Goal: Download file/media

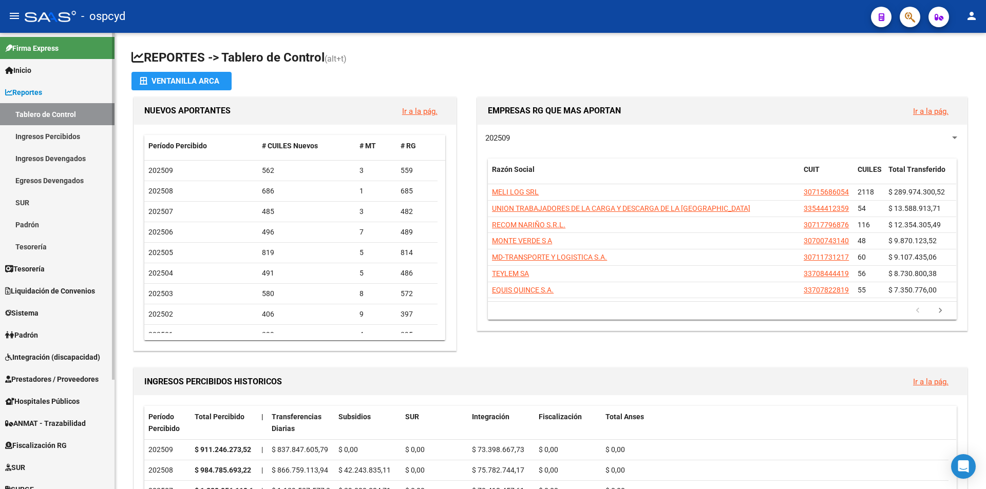
click at [41, 113] on link "Tablero de Control" at bounding box center [57, 114] width 115 height 22
click at [57, 265] on link "Tesorería" at bounding box center [57, 269] width 115 height 22
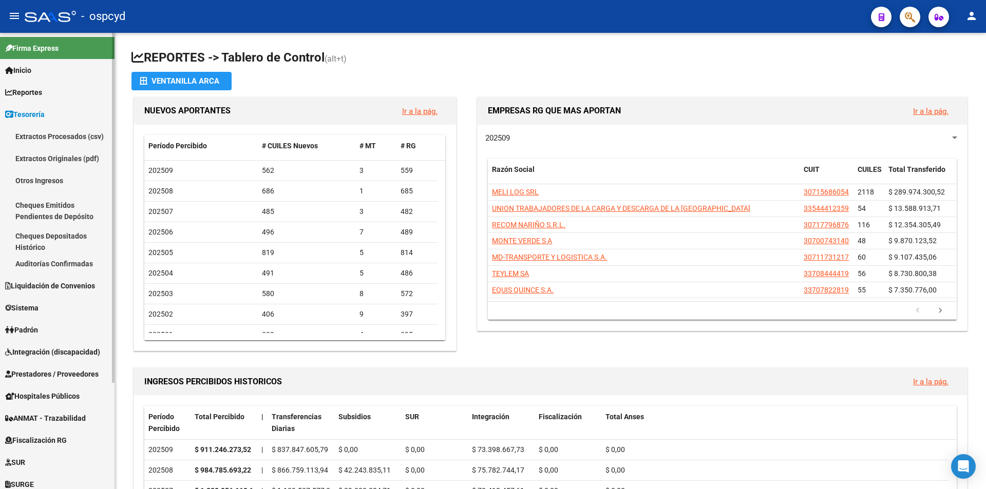
click at [51, 110] on link "Tesorería" at bounding box center [57, 114] width 115 height 22
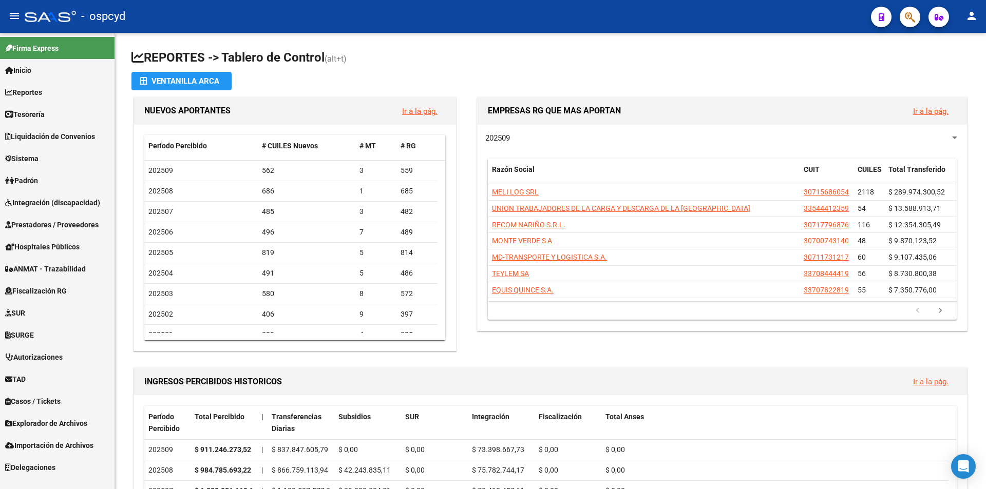
click at [46, 168] on link "Sistema" at bounding box center [57, 158] width 115 height 22
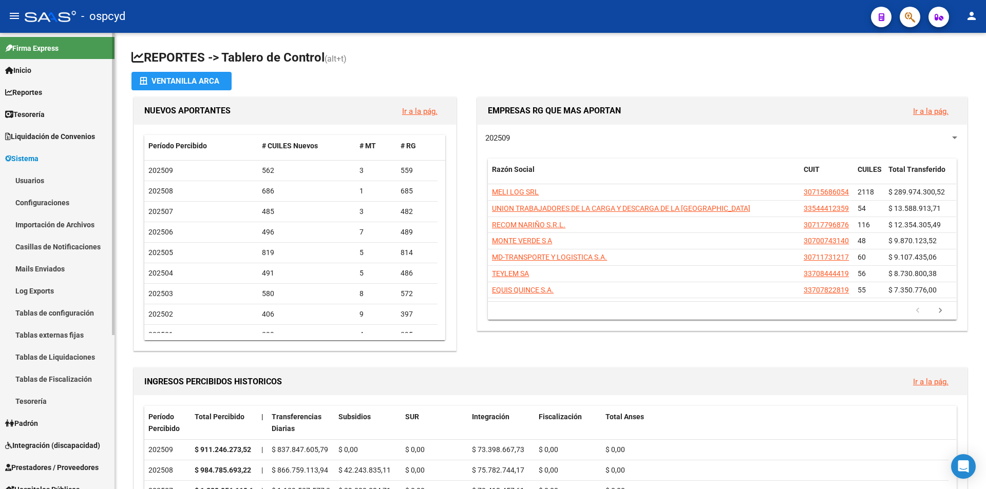
click at [46, 181] on link "Usuarios" at bounding box center [57, 180] width 115 height 22
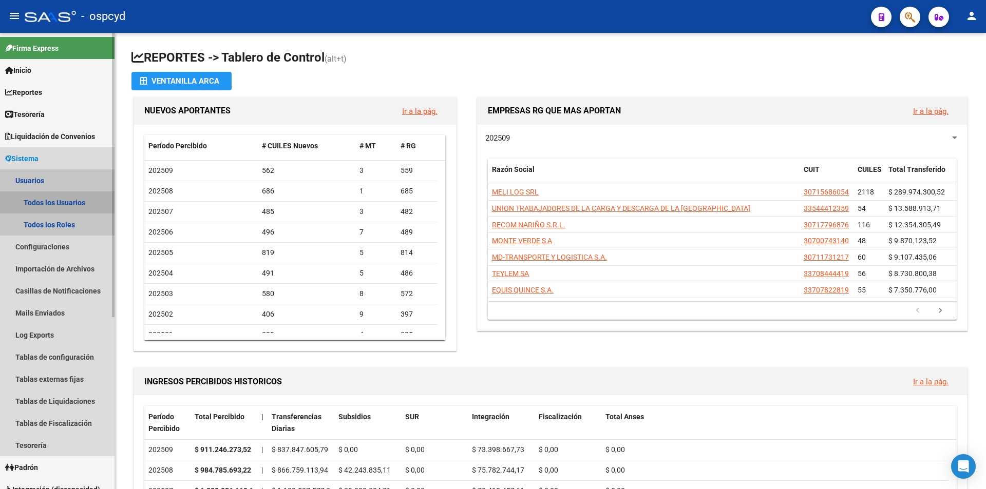
click at [54, 196] on link "Todos los Usuarios" at bounding box center [57, 203] width 115 height 22
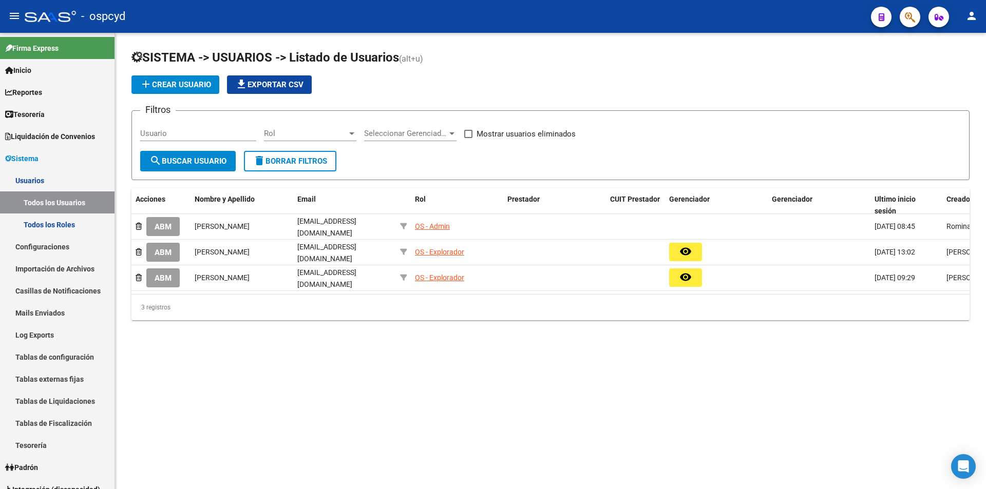
click at [626, 350] on div "SISTEMA -> USUARIOS -> Listado de Usuarios (alt+u) add Crear Usuario file_downl…" at bounding box center [550, 193] width 871 height 320
click at [56, 131] on span "Liquidación de Convenios" at bounding box center [50, 136] width 90 height 11
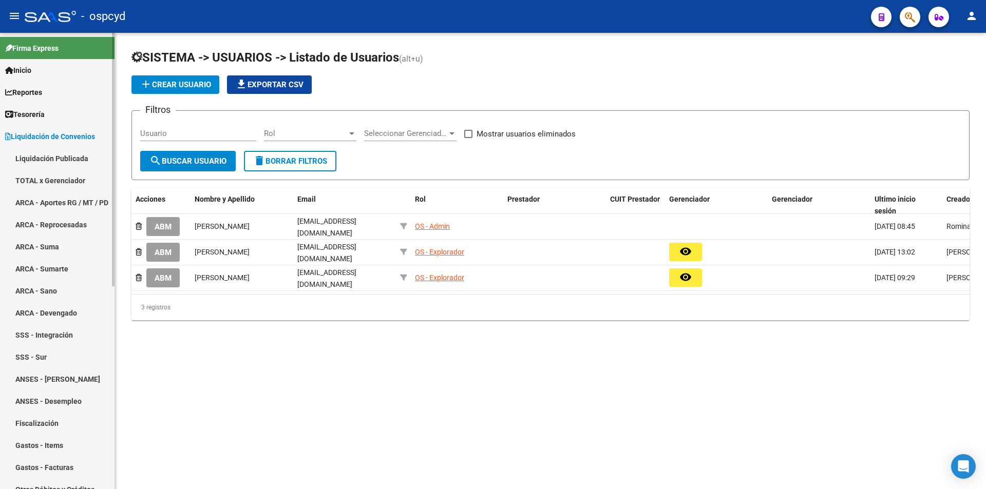
click at [54, 172] on link "TOTAL x Gerenciador" at bounding box center [57, 180] width 115 height 22
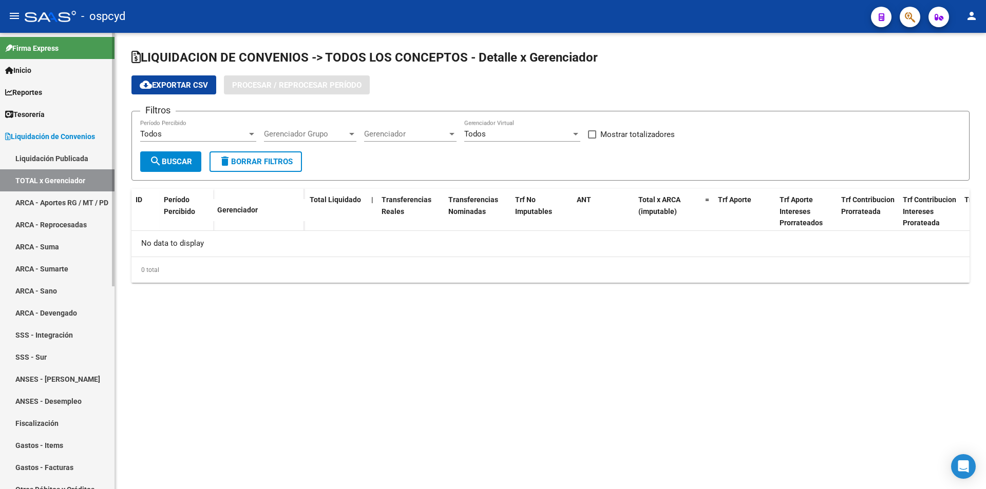
checkbox input "true"
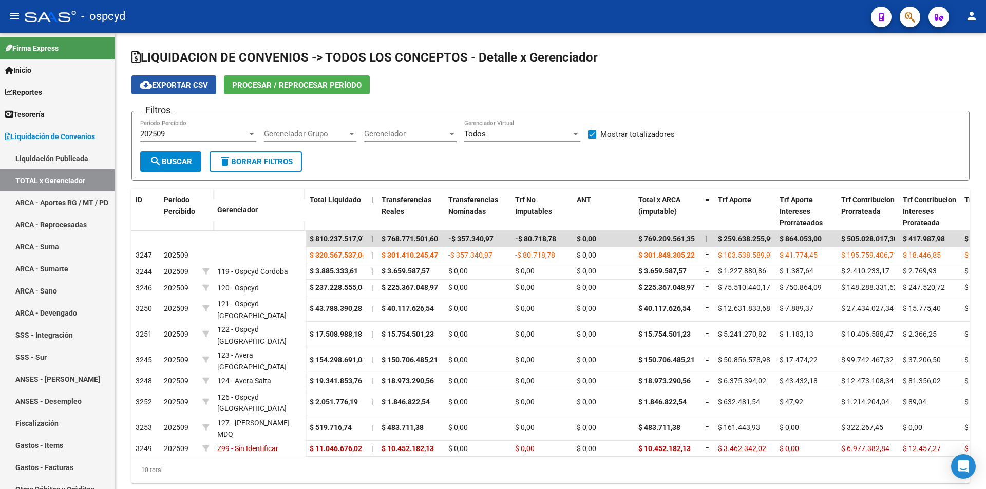
click at [191, 85] on span "cloud_download Exportar CSV" at bounding box center [174, 85] width 68 height 9
click at [50, 176] on link "TOTAL x Gerenciador" at bounding box center [57, 180] width 115 height 22
click at [50, 198] on link "ARCA - Aportes RG / MT / PD" at bounding box center [57, 203] width 115 height 22
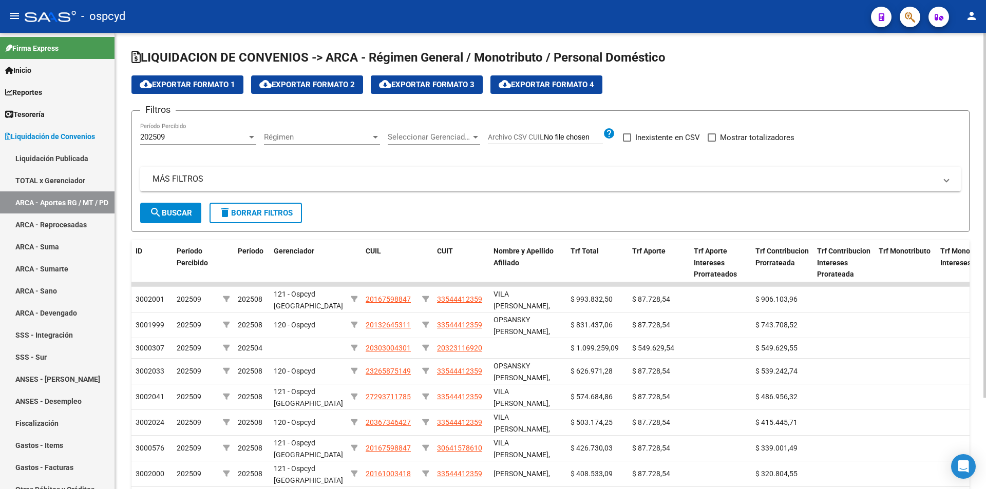
click at [461, 134] on span "Seleccionar Gerenciador" at bounding box center [429, 136] width 83 height 9
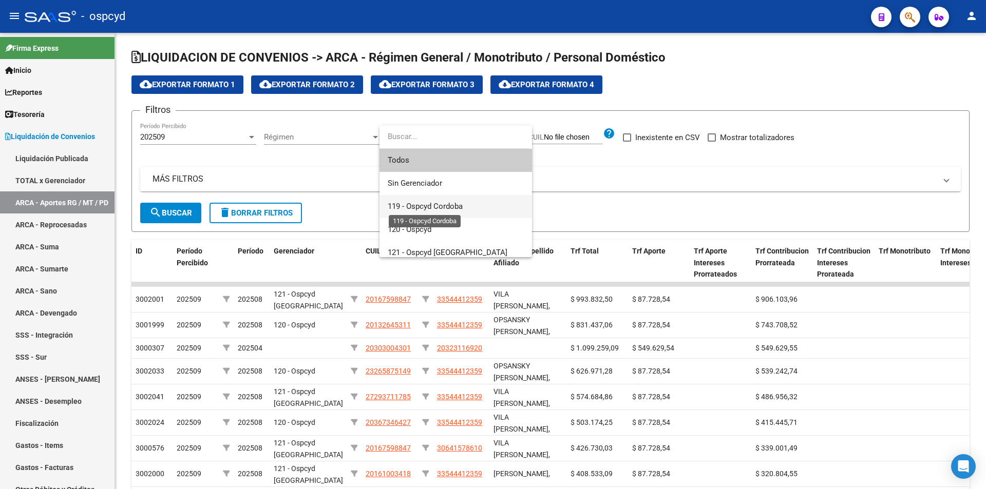
scroll to position [51, 0]
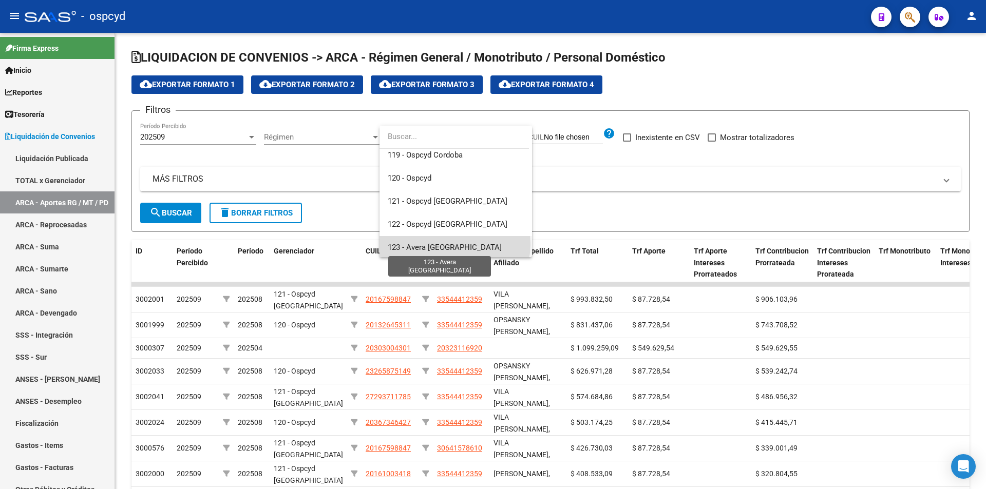
click at [453, 244] on span "123 - Avera [GEOGRAPHIC_DATA]" at bounding box center [445, 247] width 114 height 9
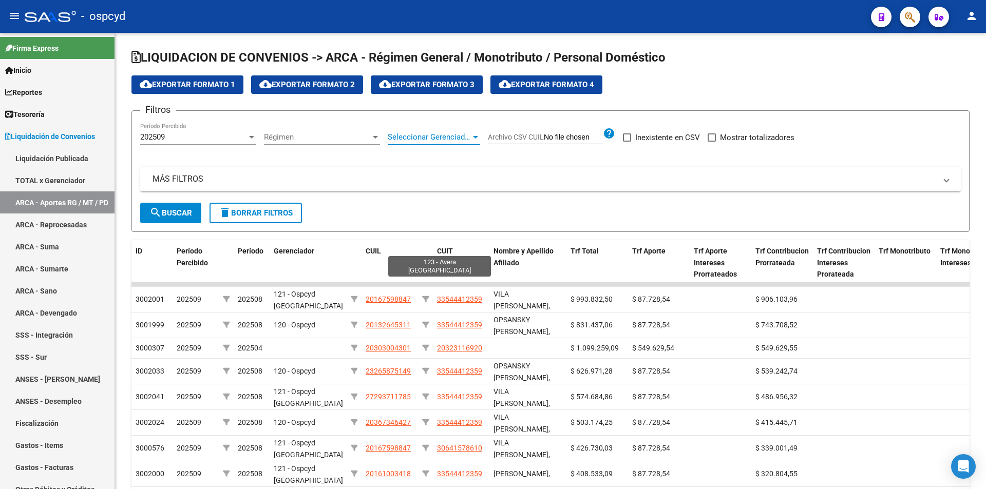
scroll to position [53, 0]
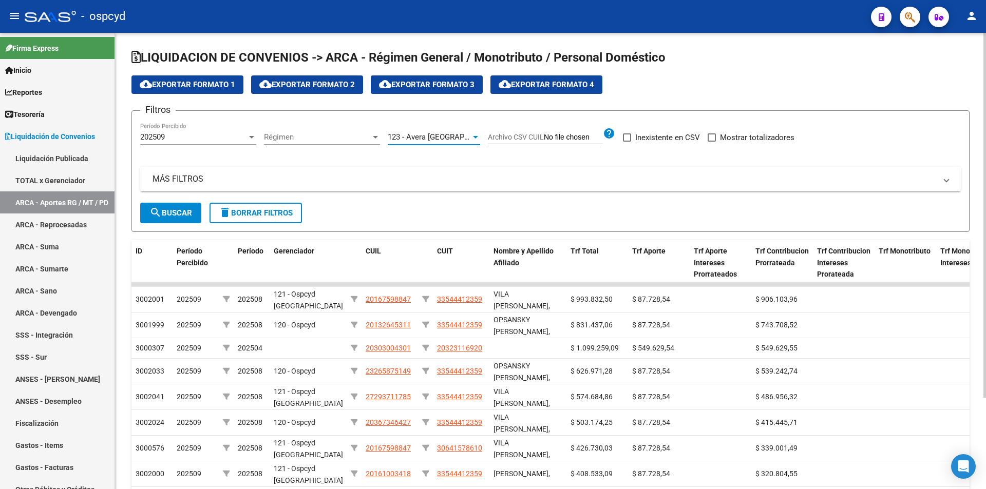
click at [164, 206] on button "search Buscar" at bounding box center [170, 213] width 61 height 21
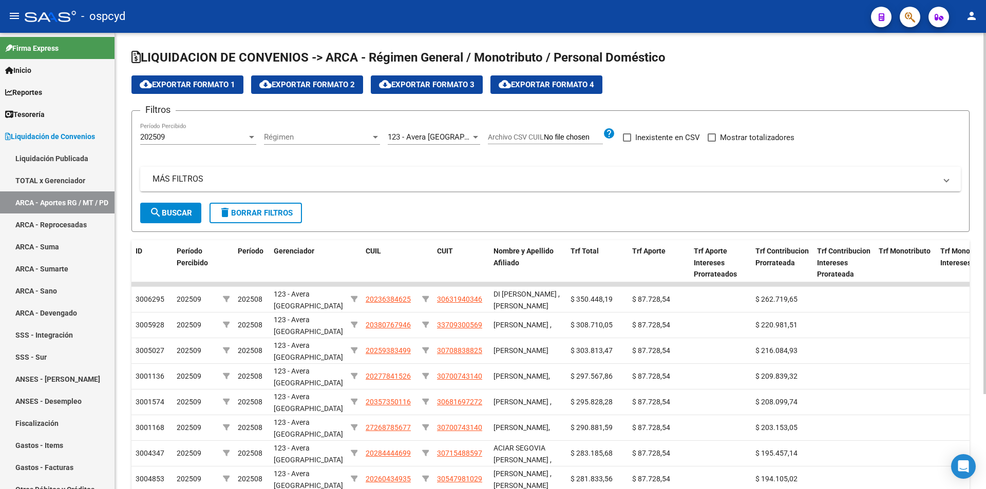
click at [203, 74] on app-list-header "LIQUIDACION DE CONVENIOS -> ARCA - Régimen General / Monotributo / Personal Dom…" at bounding box center [550, 140] width 838 height 183
click at [202, 88] on span "cloud_download Exportar Formato 1" at bounding box center [188, 84] width 96 height 9
click at [421, 138] on span "123 - Avera [GEOGRAPHIC_DATA]" at bounding box center [445, 136] width 114 height 9
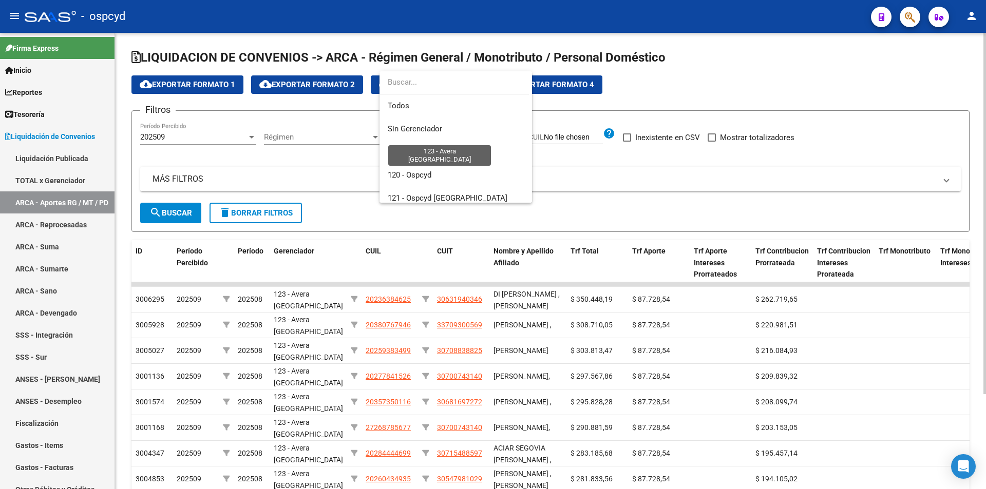
scroll to position [108, 0]
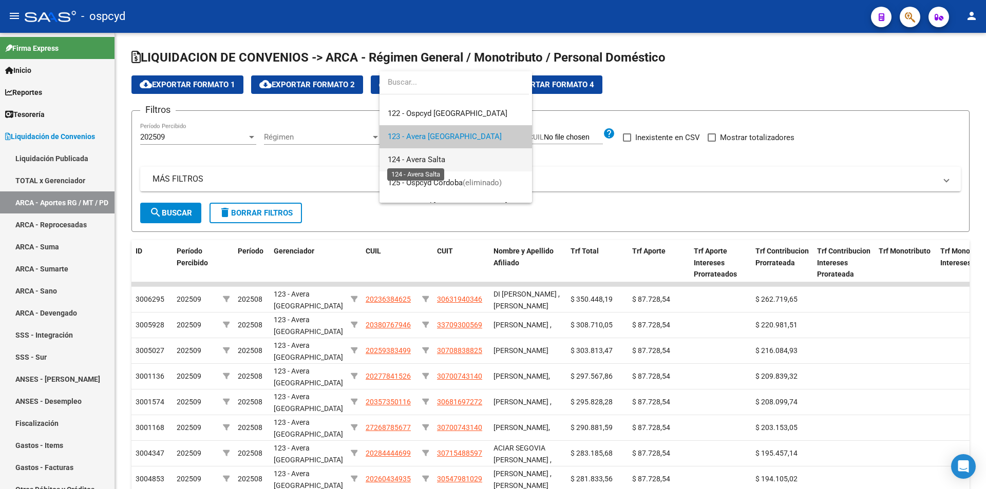
click at [432, 160] on span "124 - Avera Salta" at bounding box center [417, 159] width 58 height 9
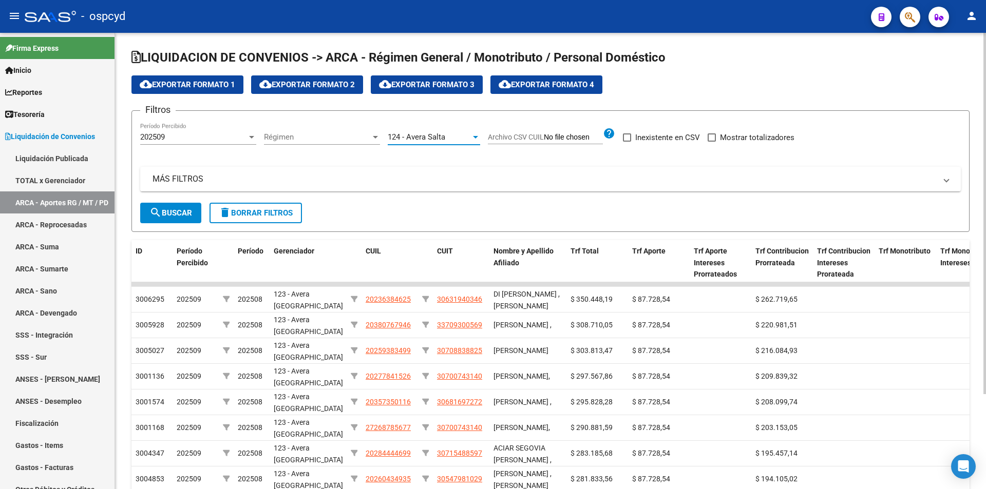
click at [178, 214] on span "search Buscar" at bounding box center [170, 212] width 43 height 9
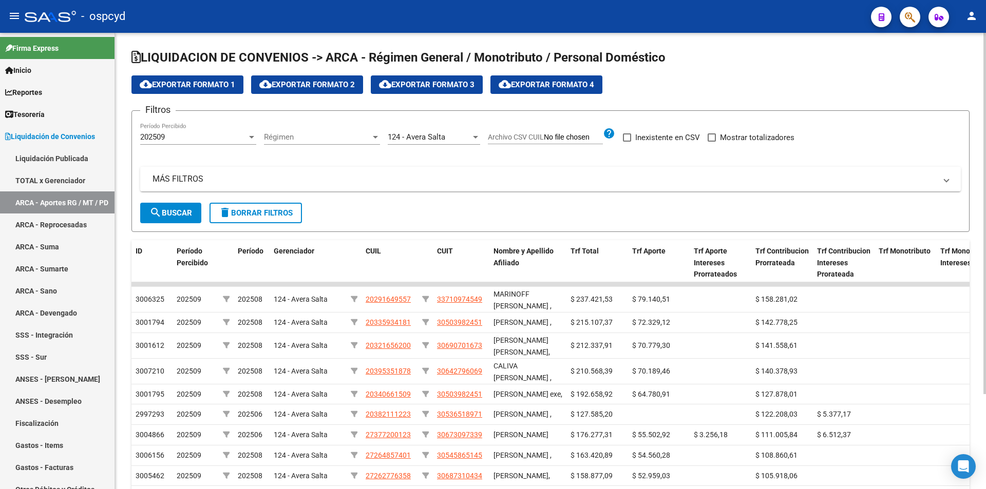
click at [191, 82] on span "cloud_download Exportar Formato 1" at bounding box center [188, 84] width 96 height 9
click at [35, 141] on span "Liquidación de Convenios" at bounding box center [50, 136] width 90 height 11
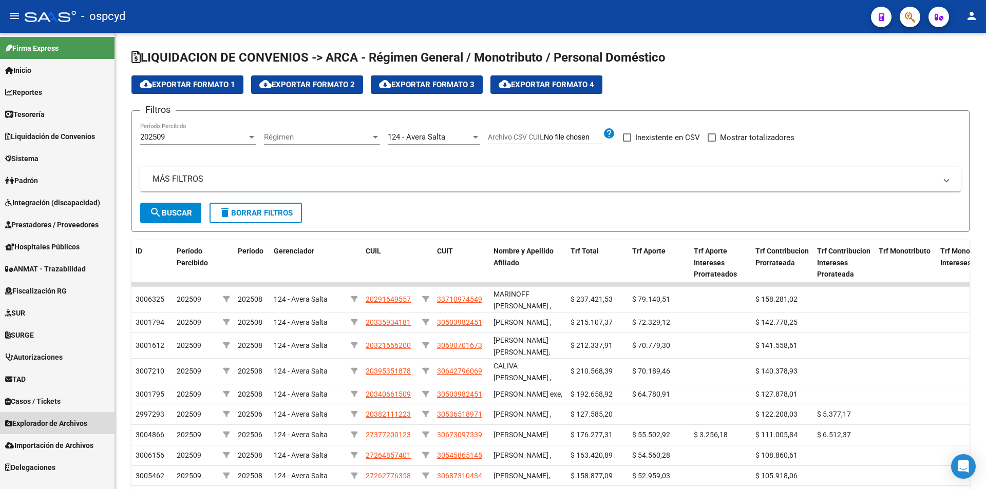
click at [50, 433] on link "Explorador de Archivos" at bounding box center [57, 423] width 115 height 22
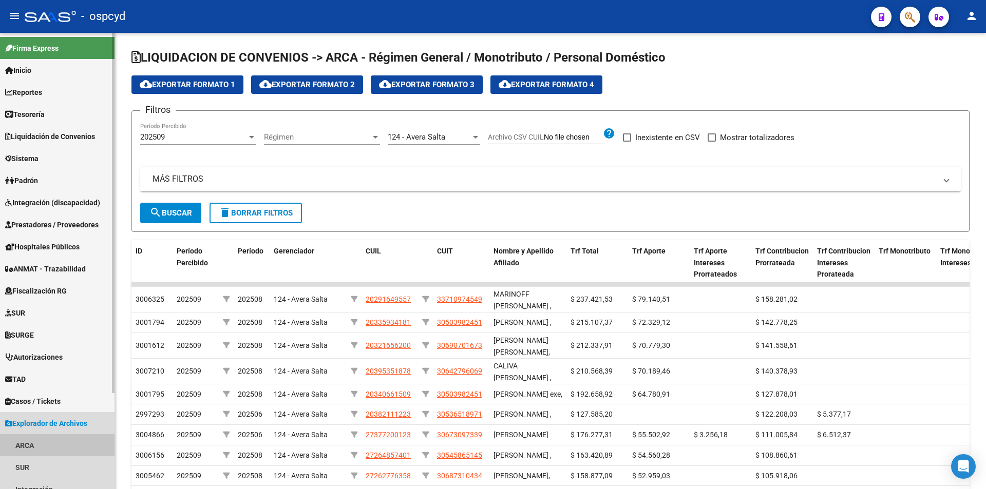
click at [42, 440] on link "ARCA" at bounding box center [57, 445] width 115 height 22
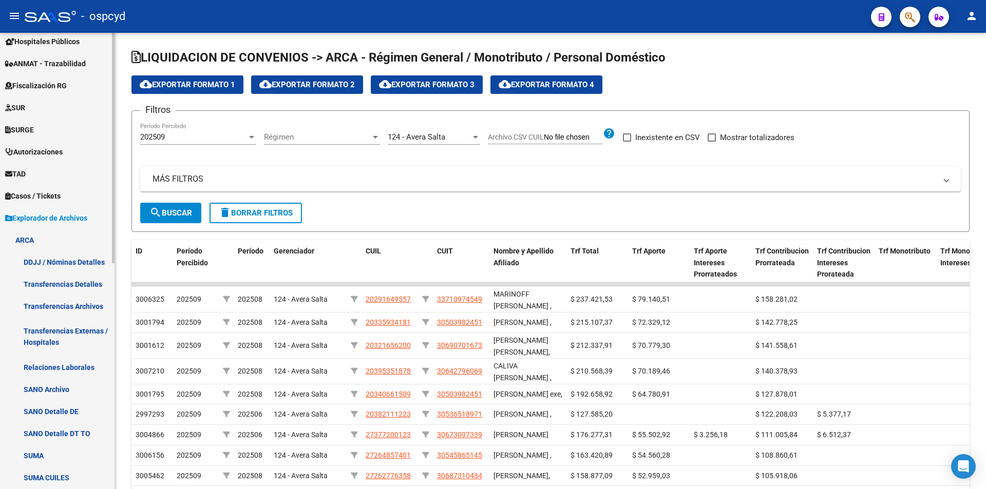
click at [72, 248] on link "ARCA" at bounding box center [57, 240] width 115 height 22
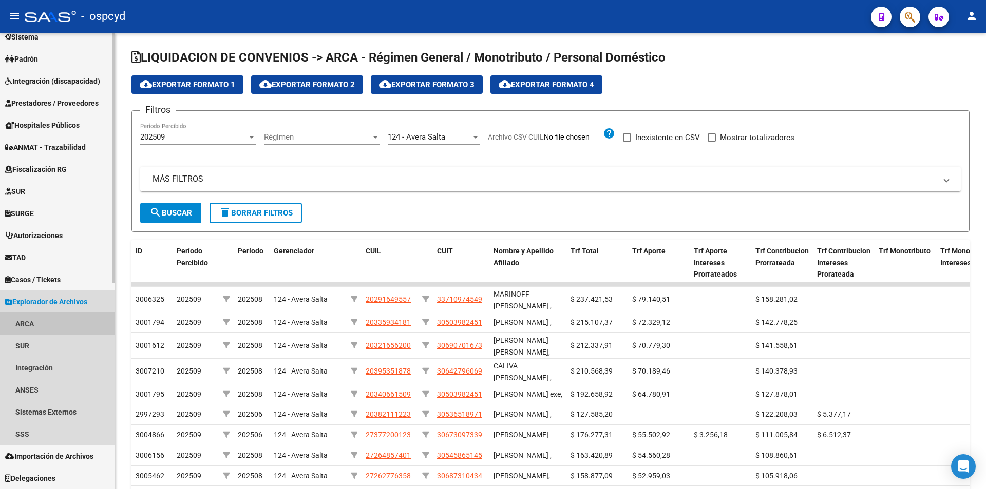
click at [68, 269] on mat-nav-list "Firma Express Inicio Calendario SSS Instructivos Contacto OS Reportes Tablero d…" at bounding box center [57, 200] width 115 height 578
click at [60, 301] on span "Explorador de Archivos" at bounding box center [46, 301] width 82 height 11
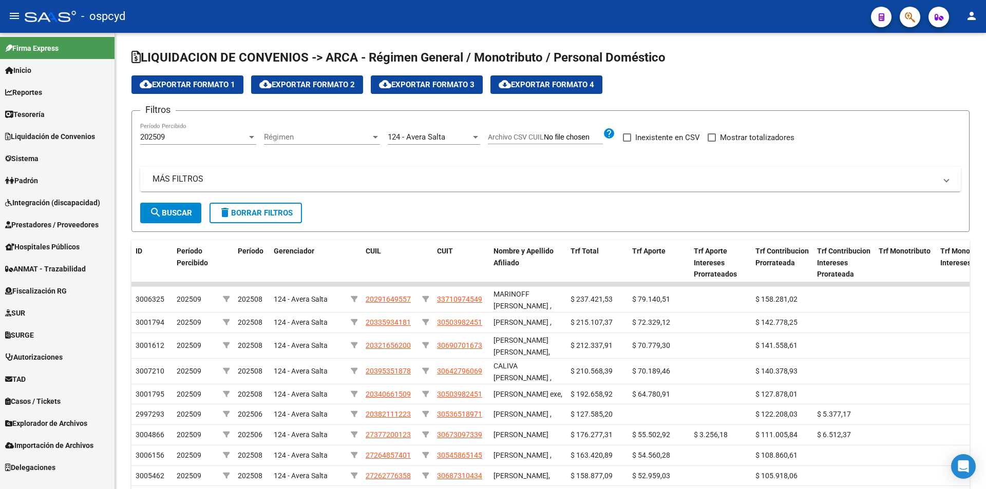
scroll to position [0, 0]
click at [64, 417] on link "Explorador de Archivos" at bounding box center [57, 423] width 115 height 22
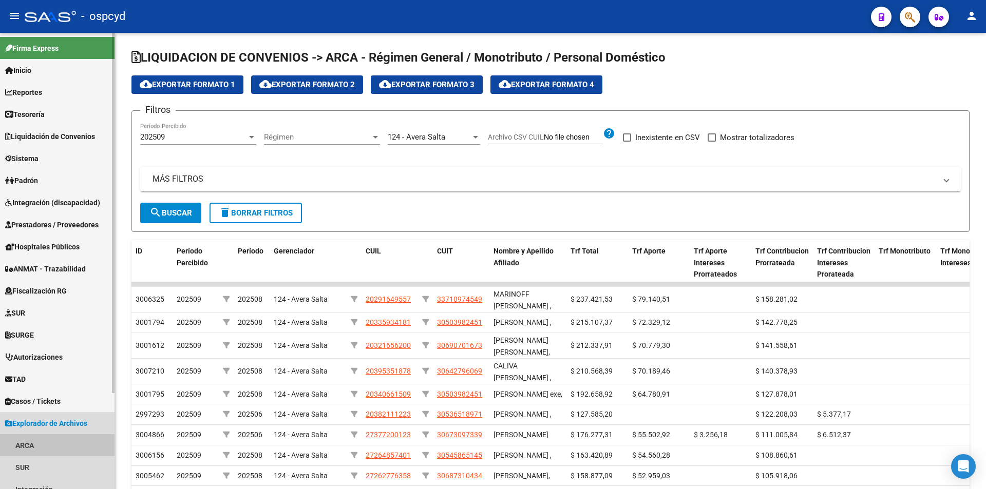
click at [37, 437] on link "ARCA" at bounding box center [57, 445] width 115 height 22
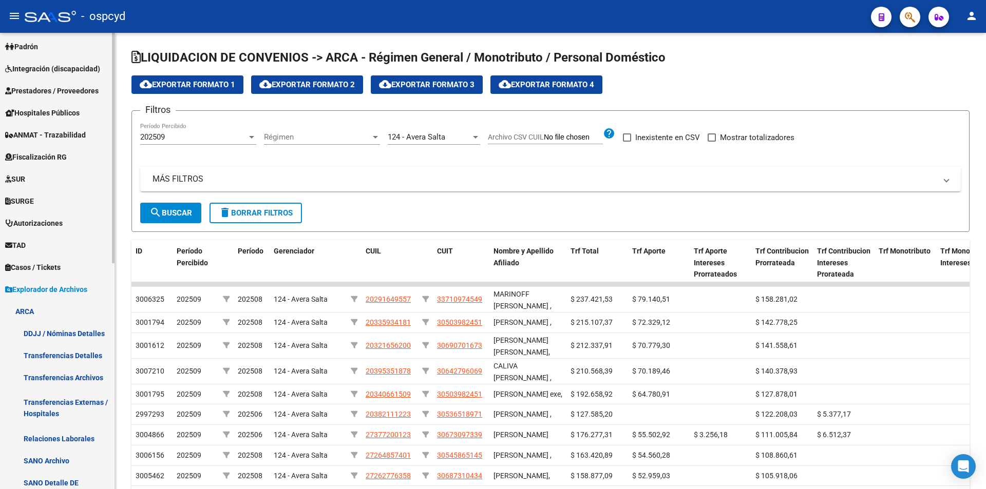
scroll to position [154, 0]
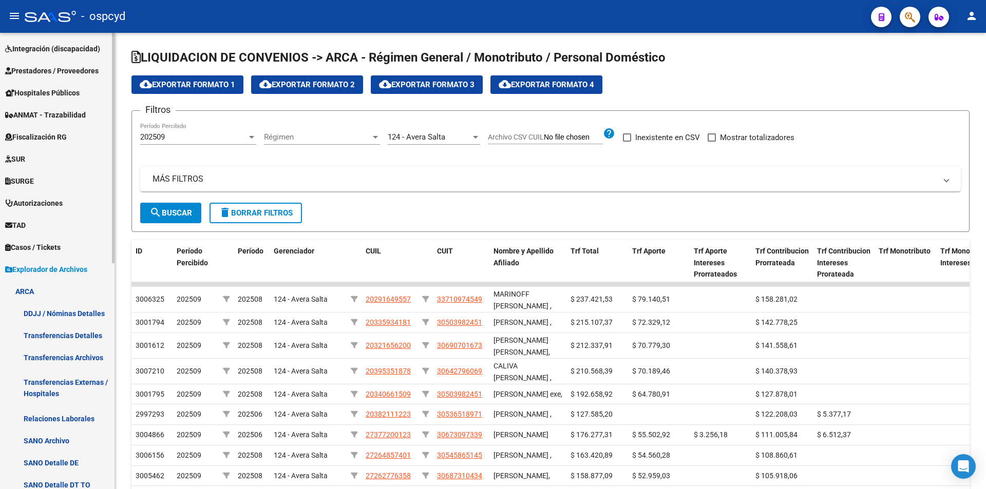
click at [54, 319] on link "DDJJ / Nóminas Detalles" at bounding box center [57, 313] width 115 height 22
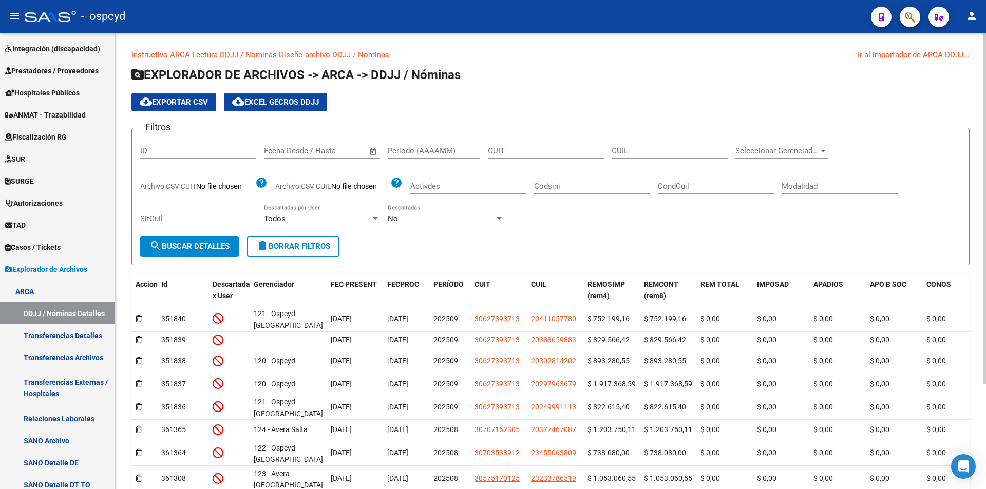
click at [767, 148] on span "Seleccionar Gerenciador" at bounding box center [776, 150] width 83 height 9
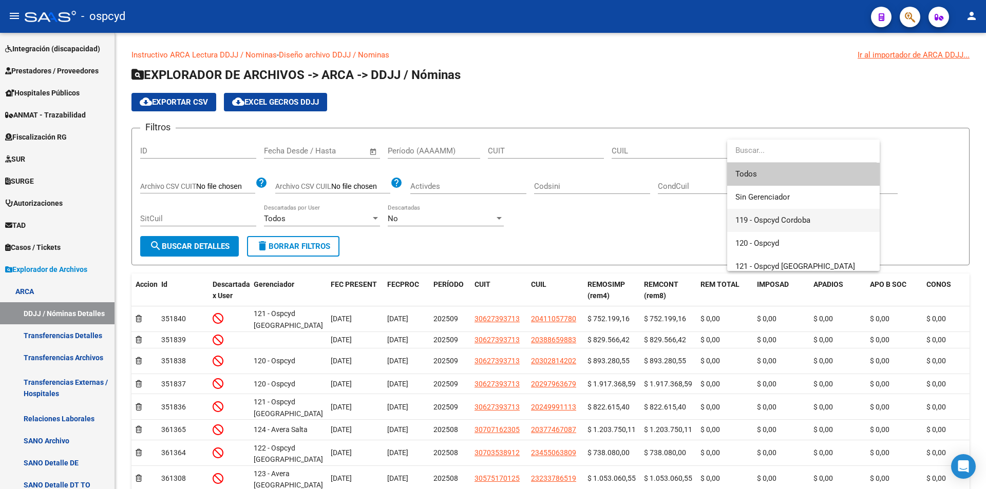
scroll to position [51, 0]
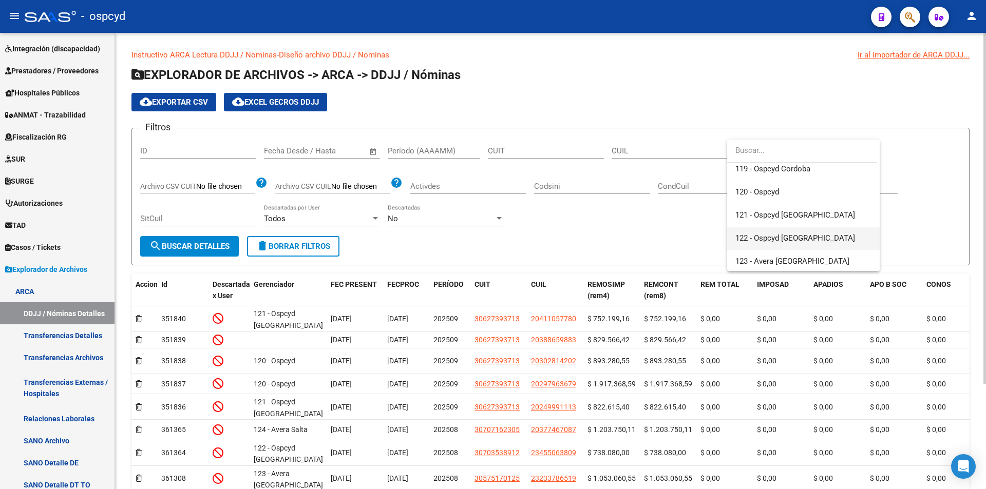
click at [816, 238] on span "122 - Ospcyd [GEOGRAPHIC_DATA]" at bounding box center [803, 238] width 136 height 23
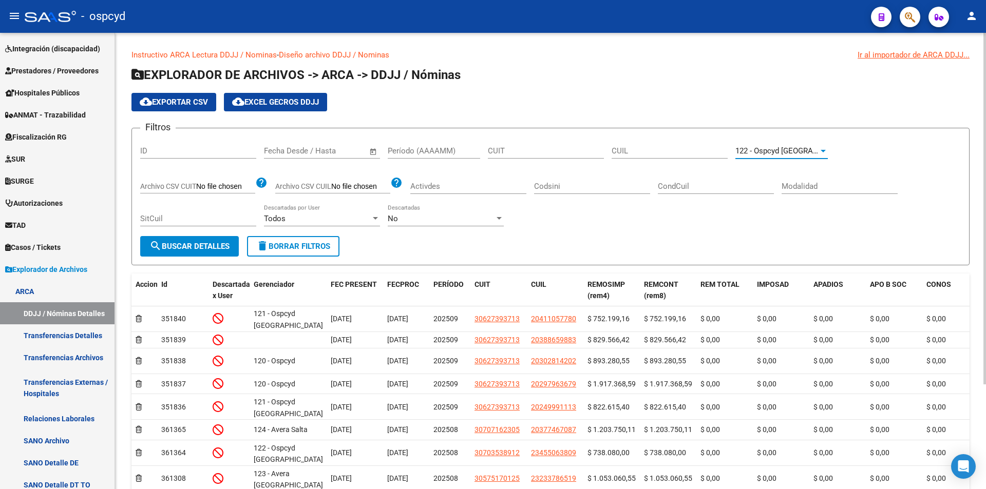
click at [793, 153] on span "122 - Ospcyd [GEOGRAPHIC_DATA]" at bounding box center [795, 150] width 120 height 9
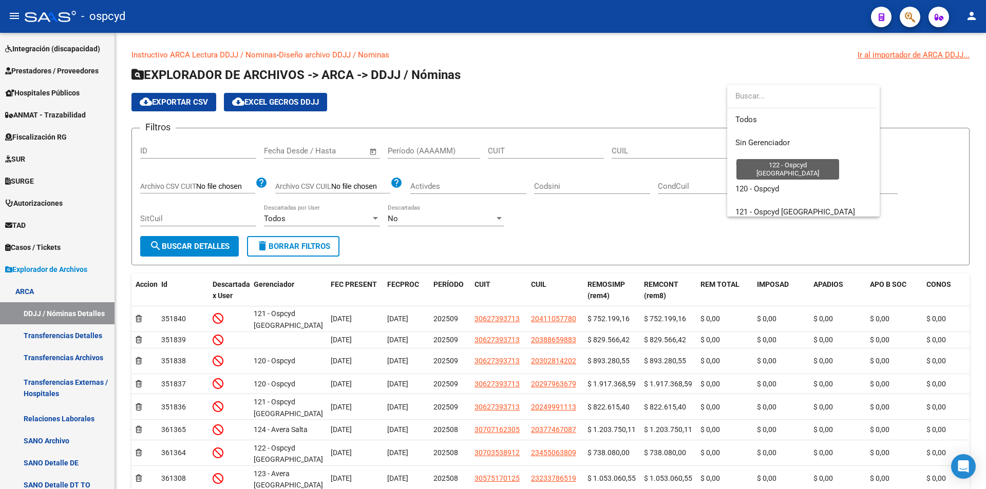
scroll to position [85, 0]
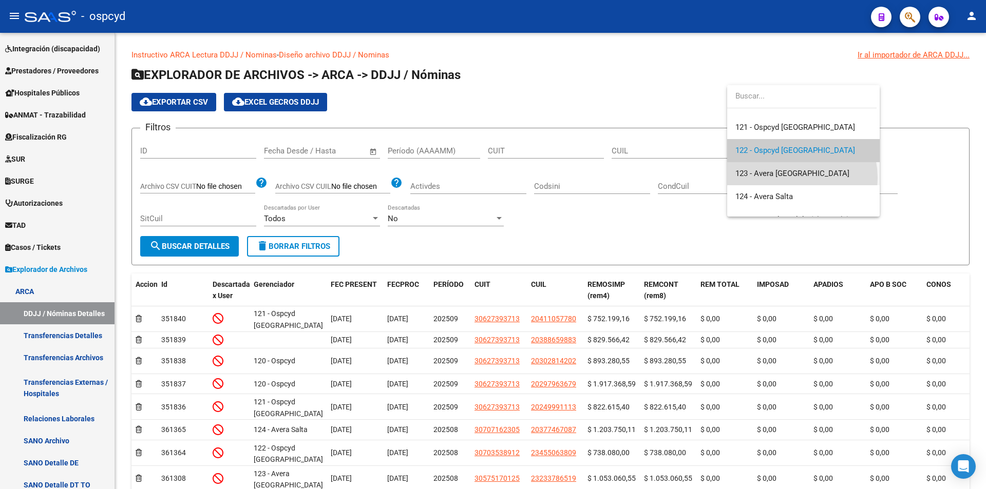
click at [782, 178] on span "123 - Avera [GEOGRAPHIC_DATA]" at bounding box center [803, 173] width 136 height 23
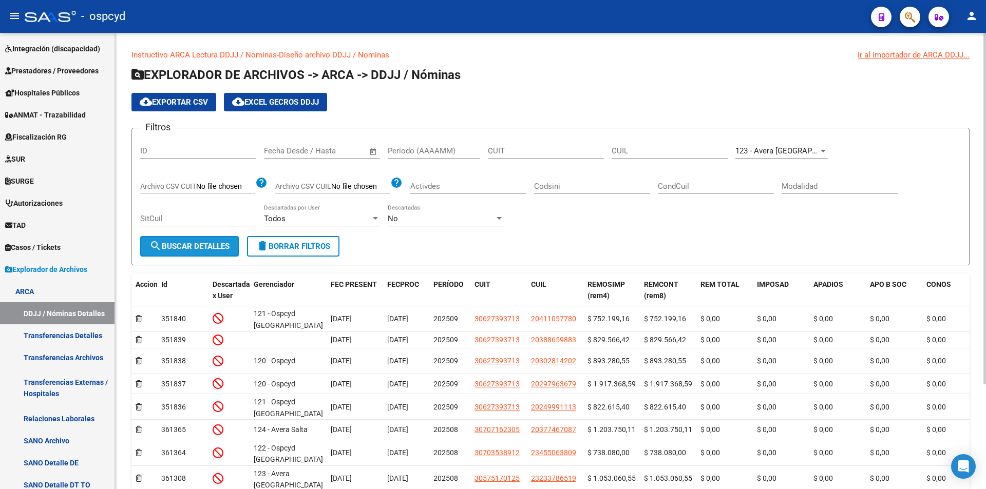
click at [201, 246] on span "search Buscar Detalles" at bounding box center [189, 246] width 80 height 9
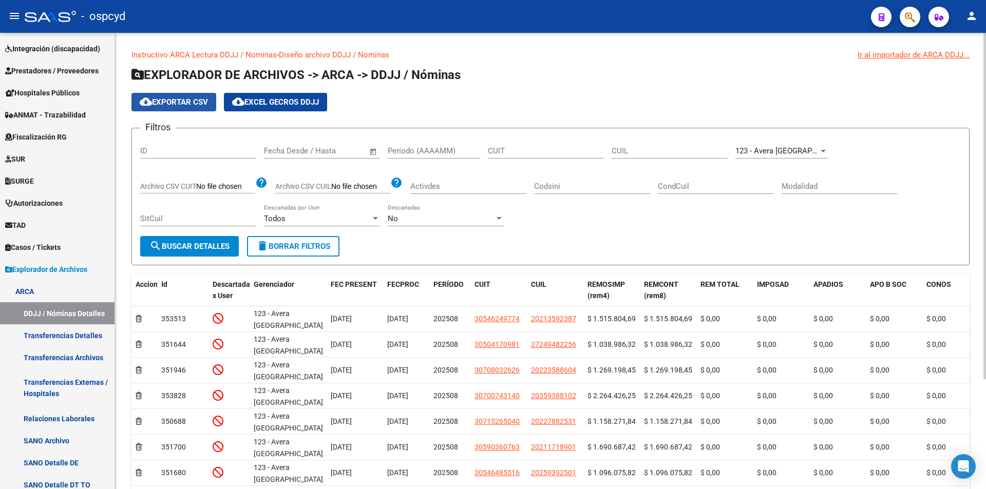
click at [201, 110] on button "cloud_download Exportar CSV" at bounding box center [173, 102] width 85 height 18
click at [773, 154] on span "123 - Avera [GEOGRAPHIC_DATA]" at bounding box center [792, 150] width 114 height 9
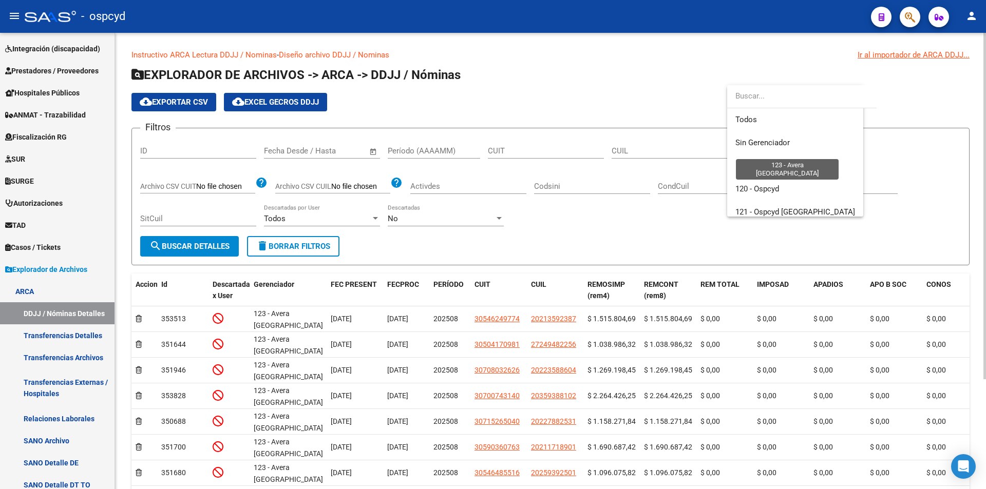
scroll to position [108, 0]
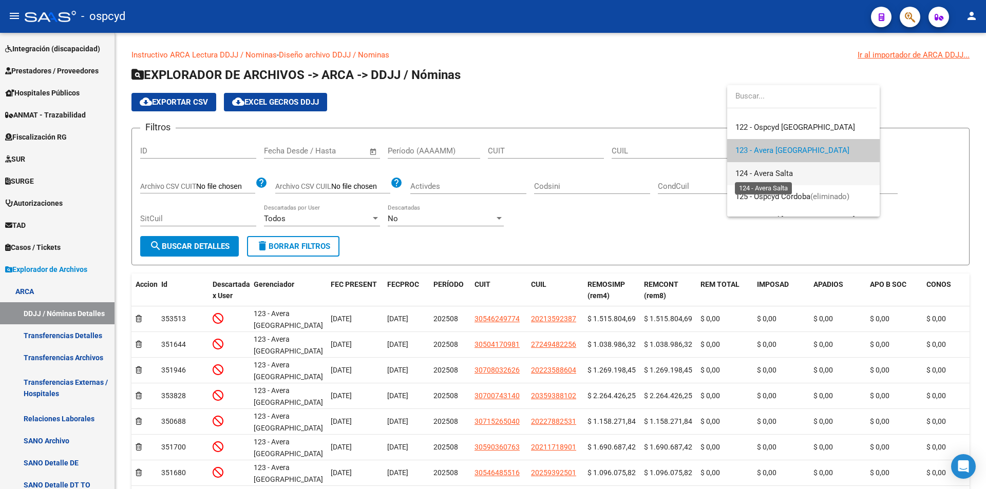
click at [788, 169] on span "124 - Avera Salta" at bounding box center [764, 173] width 58 height 9
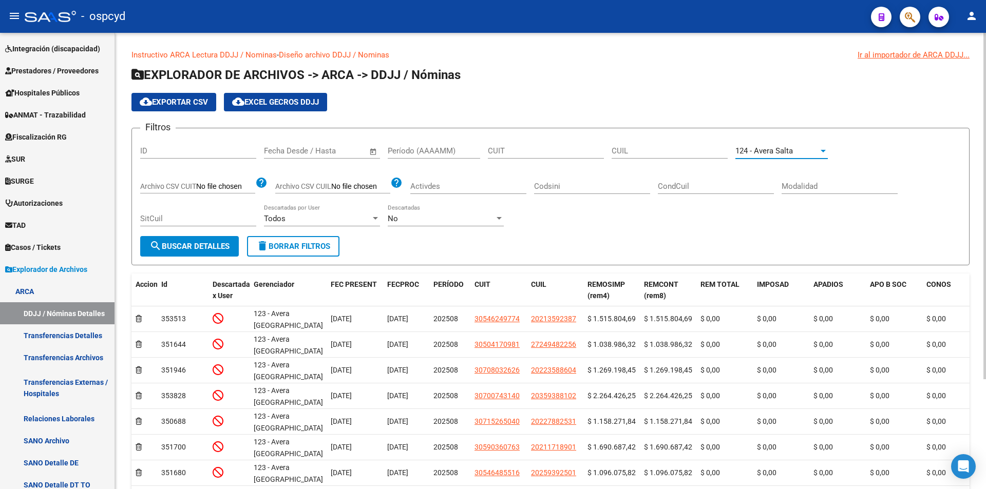
click at [194, 258] on form "Filtros ID Fecha inicio – Fecha fin Fecha Desde / Hasta Período (AAAAMM) CUIT C…" at bounding box center [550, 197] width 838 height 138
click at [194, 239] on button "search Buscar Detalles" at bounding box center [189, 246] width 99 height 21
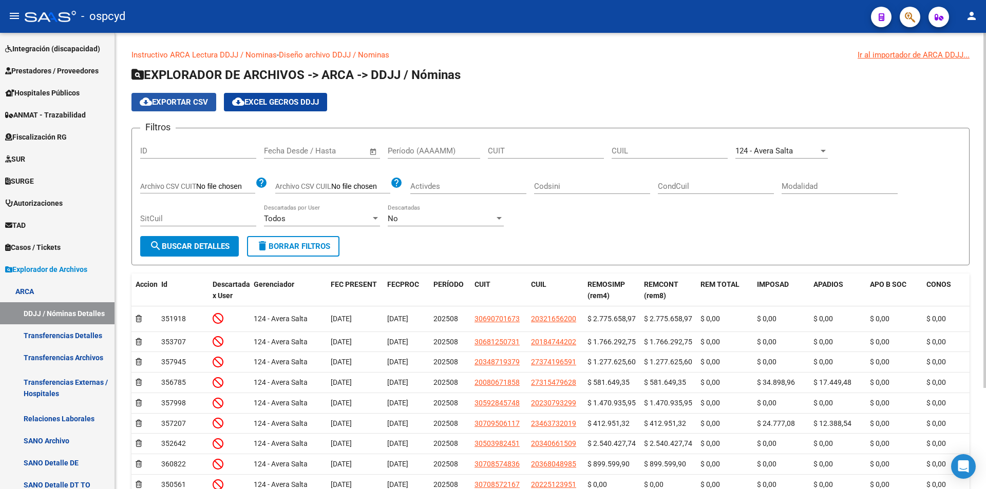
click at [184, 99] on span "cloud_download Exportar CSV" at bounding box center [174, 102] width 68 height 9
